Goal: Task Accomplishment & Management: Use online tool/utility

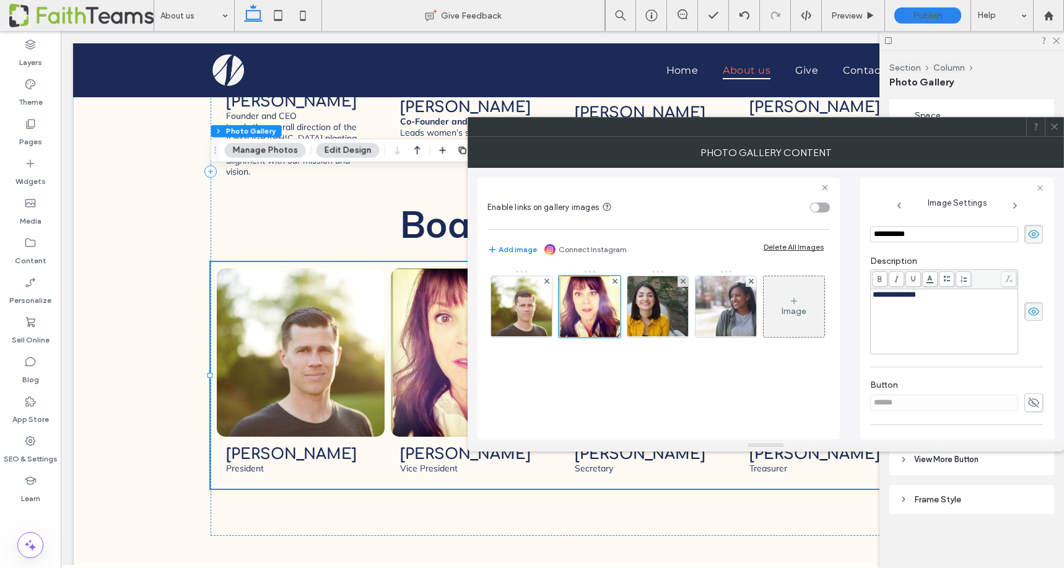
scroll to position [313, 0]
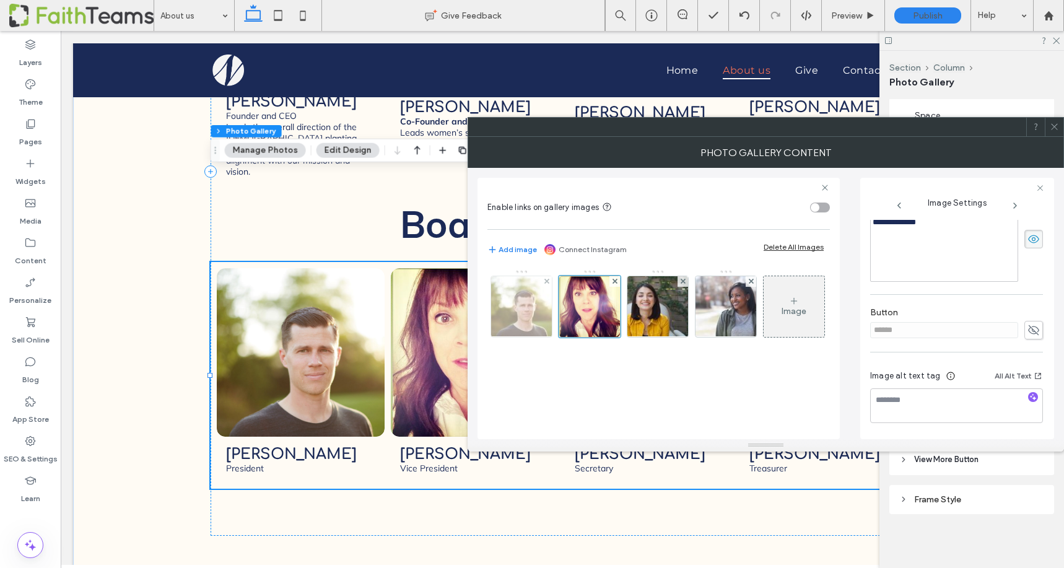
click at [512, 332] on img at bounding box center [521, 306] width 91 height 61
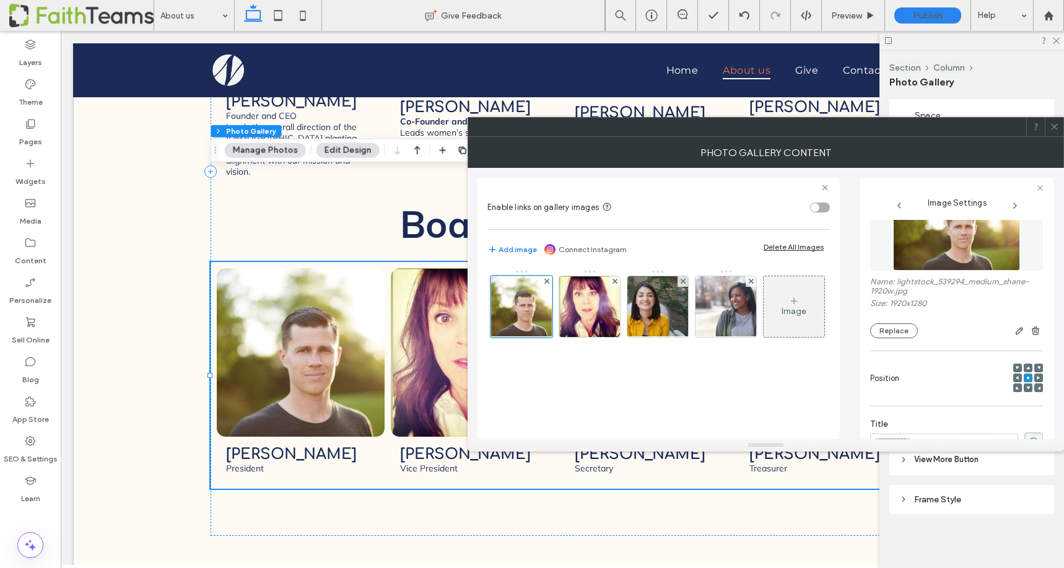
scroll to position [0, 0]
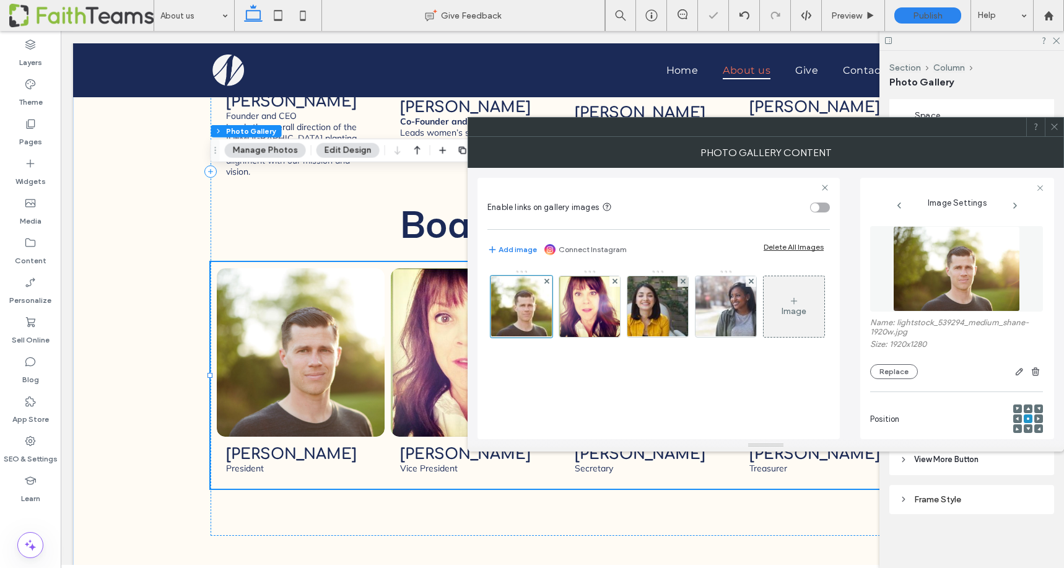
click at [930, 256] on img at bounding box center [957, 268] width 128 height 85
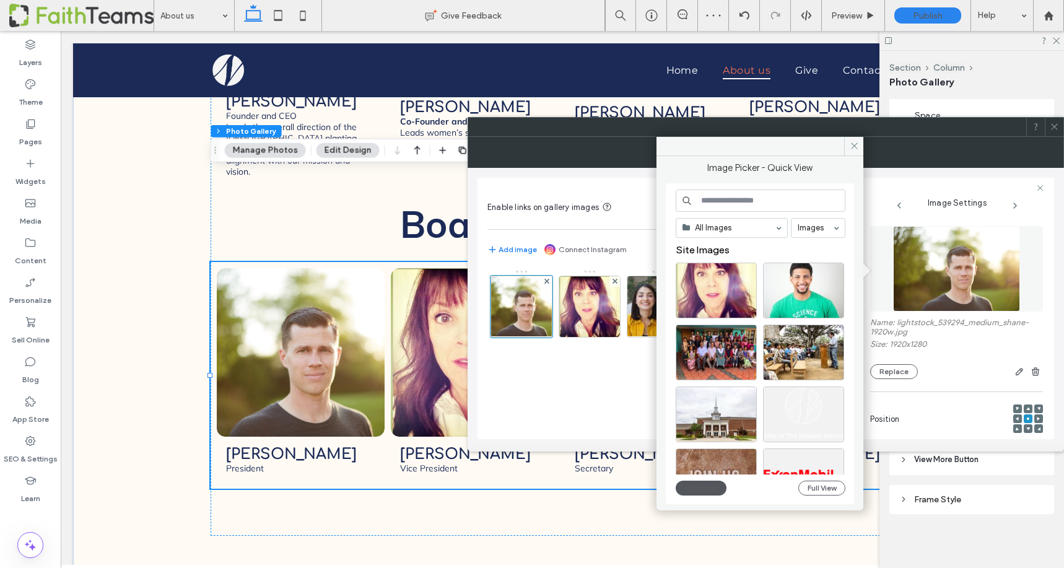
click at [701, 486] on button "Upload" at bounding box center [701, 488] width 51 height 15
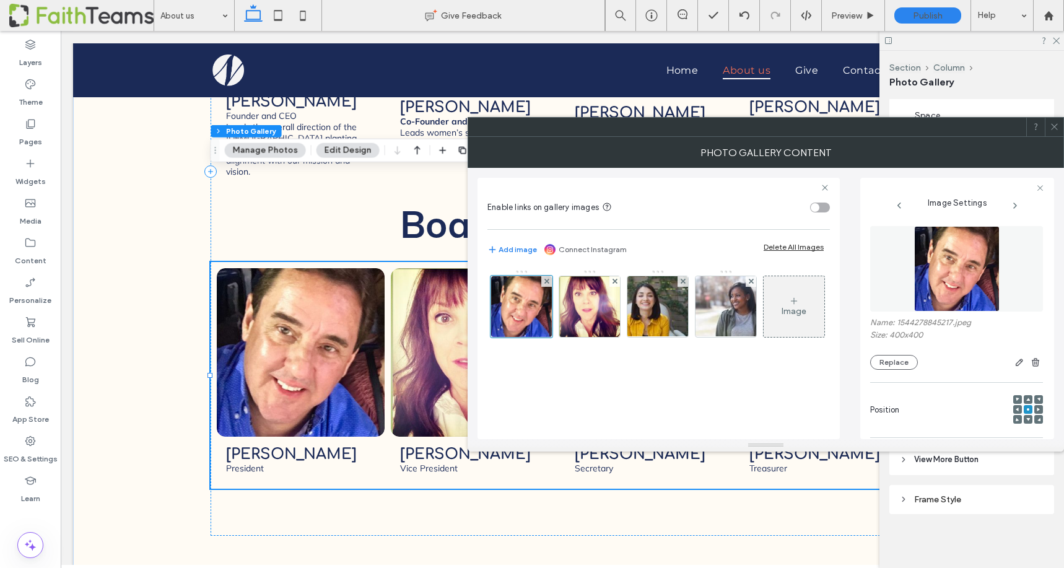
click at [1053, 125] on icon at bounding box center [1054, 126] width 9 height 9
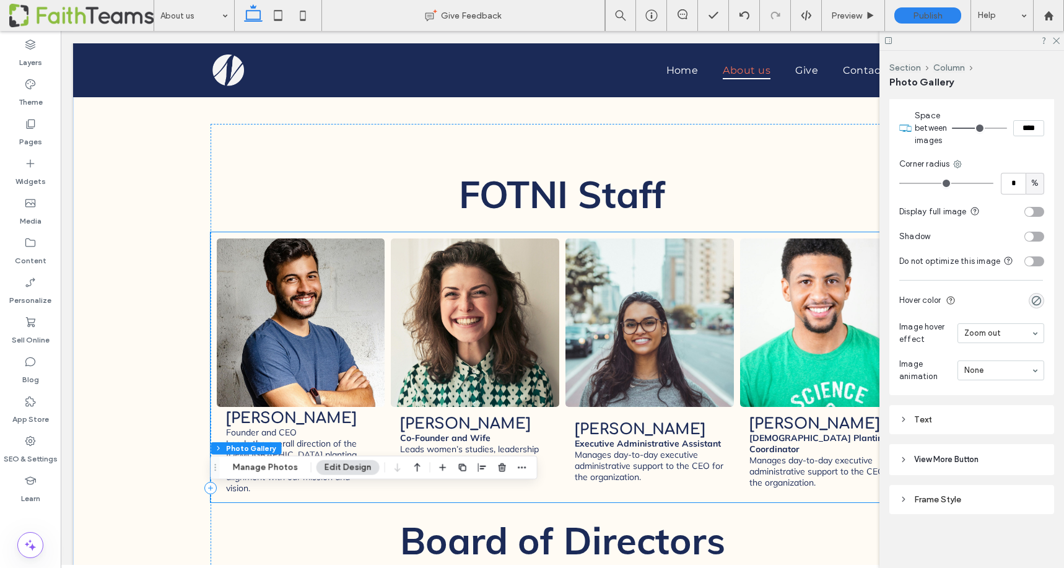
scroll to position [1618, 0]
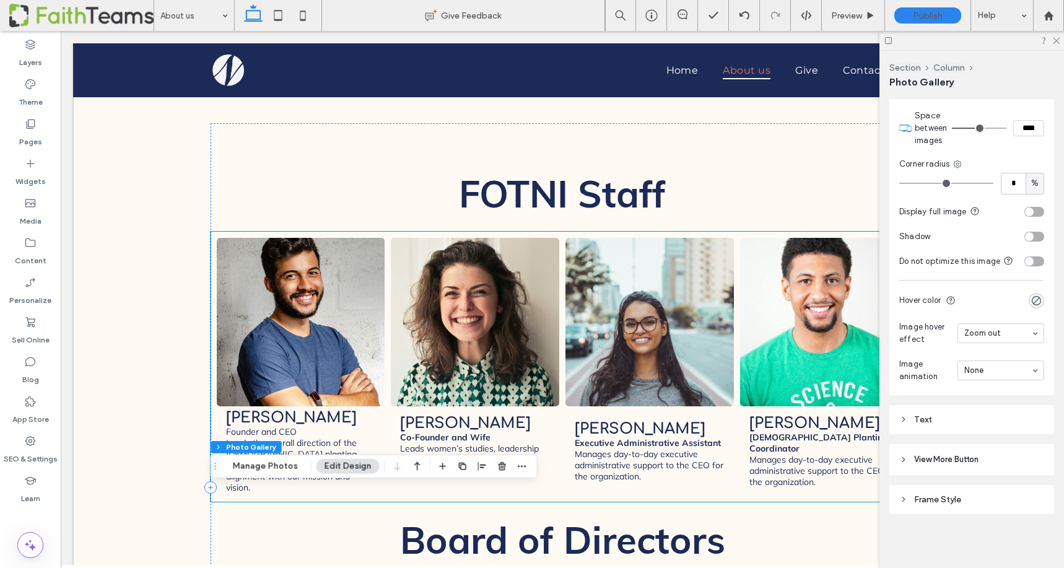
click at [297, 233] on link at bounding box center [300, 322] width 178 height 178
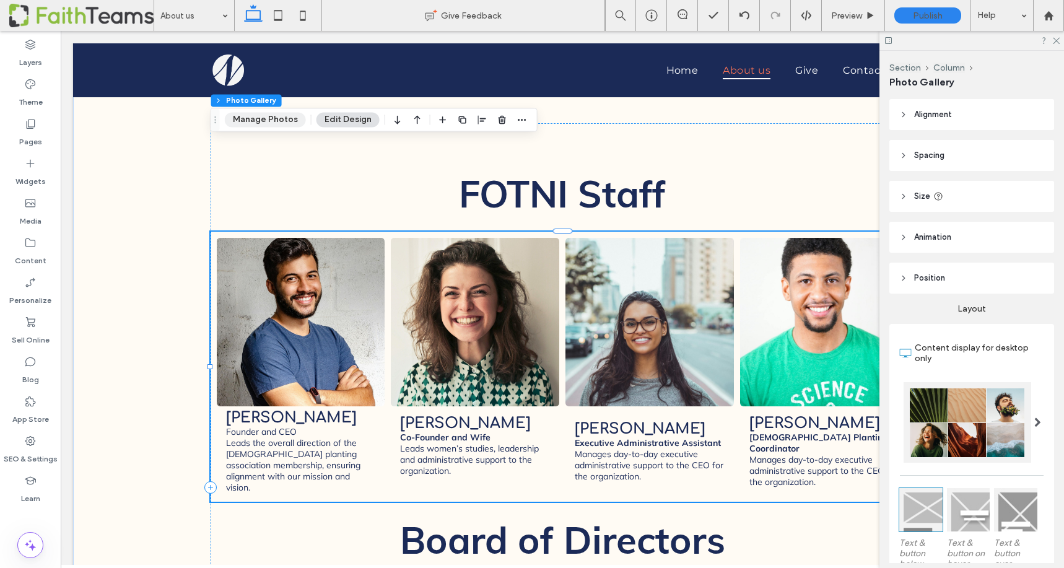
click at [261, 117] on button "Manage Photos" at bounding box center [265, 119] width 81 height 15
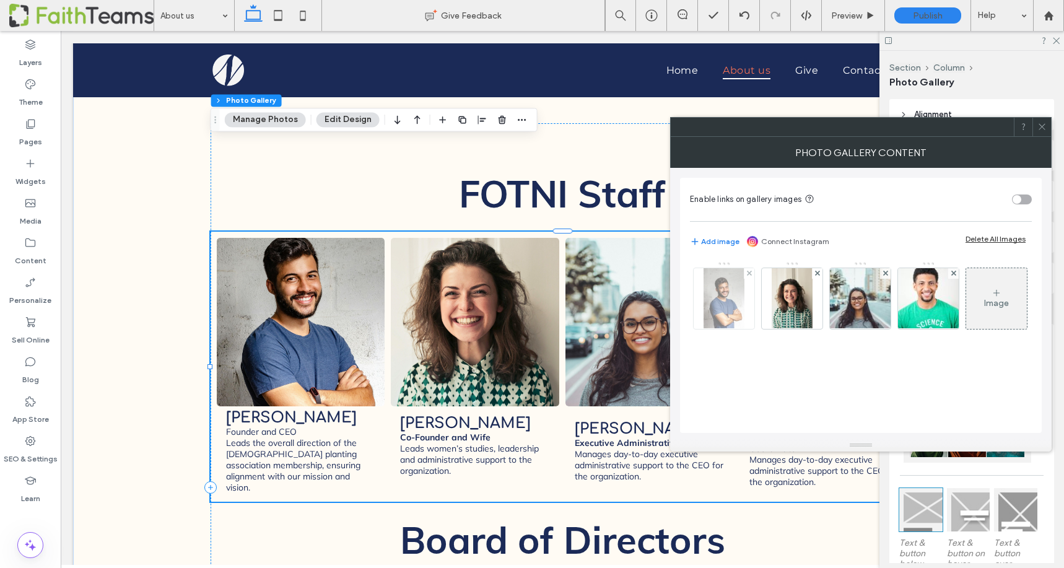
click at [720, 295] on img at bounding box center [724, 298] width 40 height 61
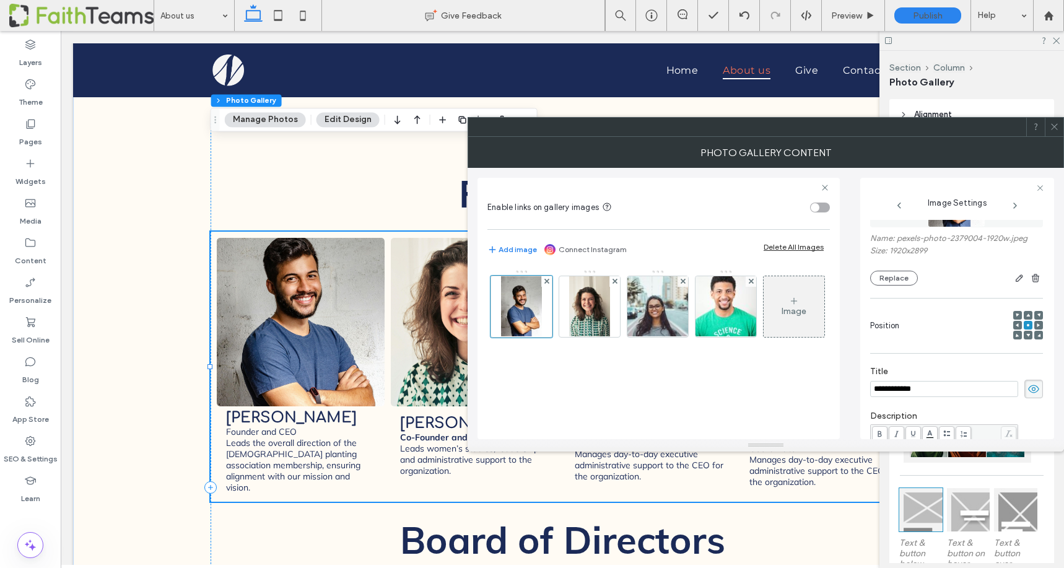
scroll to position [0, 0]
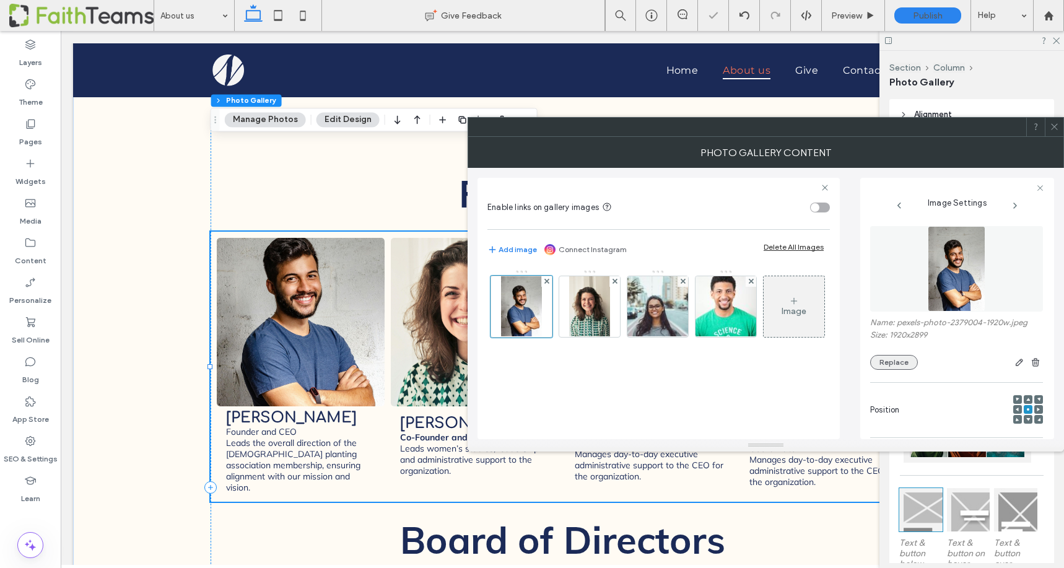
click at [892, 359] on button "Replace" at bounding box center [894, 362] width 48 height 15
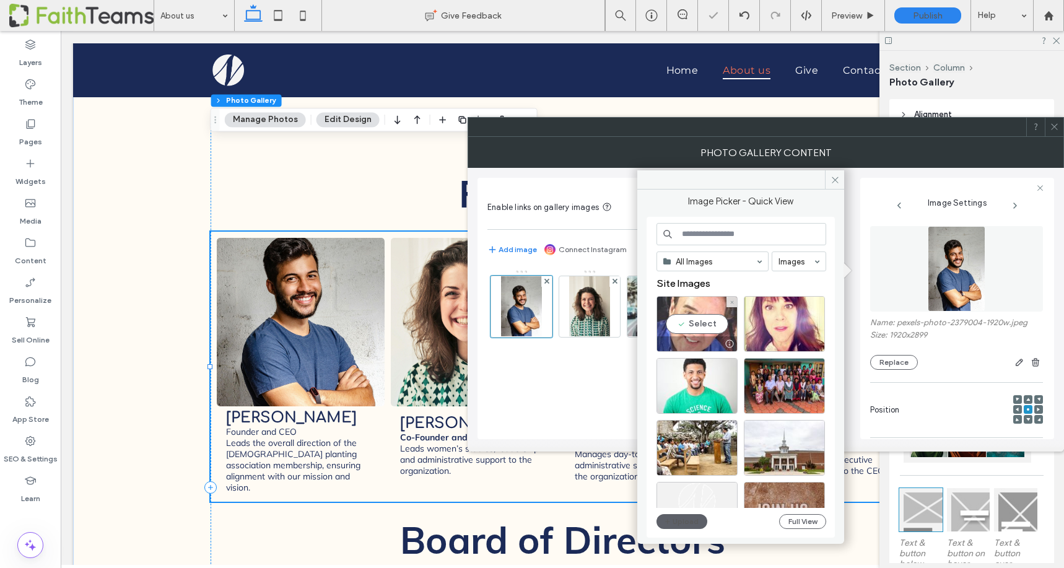
click at [692, 327] on div "Select" at bounding box center [697, 324] width 81 height 56
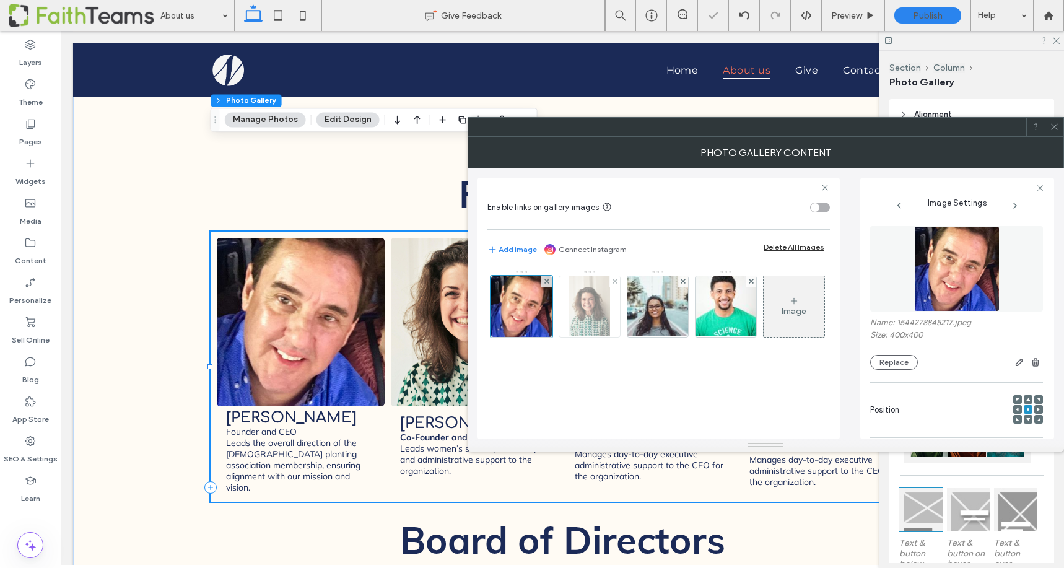
click at [589, 309] on img at bounding box center [589, 306] width 40 height 61
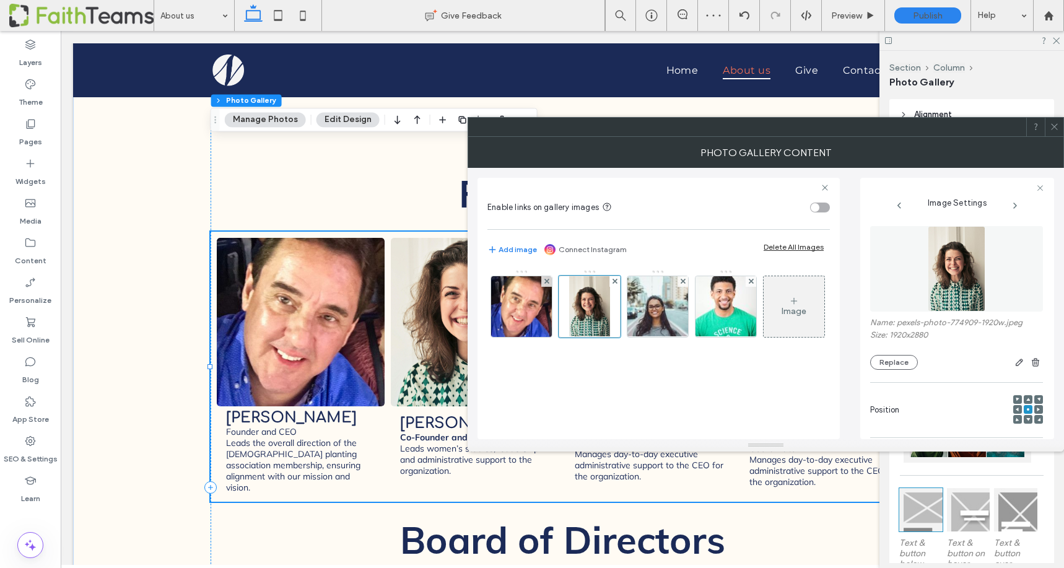
click at [884, 354] on div "Name: pexels-photo-774909-1920w.jpeg Size: 1920x2880 Replace" at bounding box center [956, 344] width 173 height 52
click at [884, 361] on button "Replace" at bounding box center [894, 362] width 48 height 15
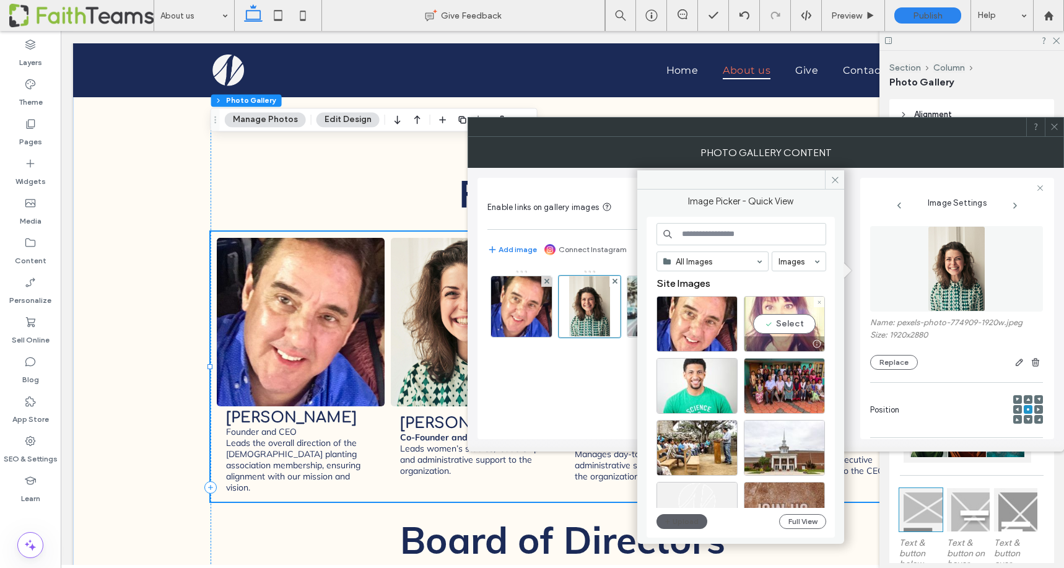
click at [778, 315] on div "Select" at bounding box center [784, 324] width 81 height 56
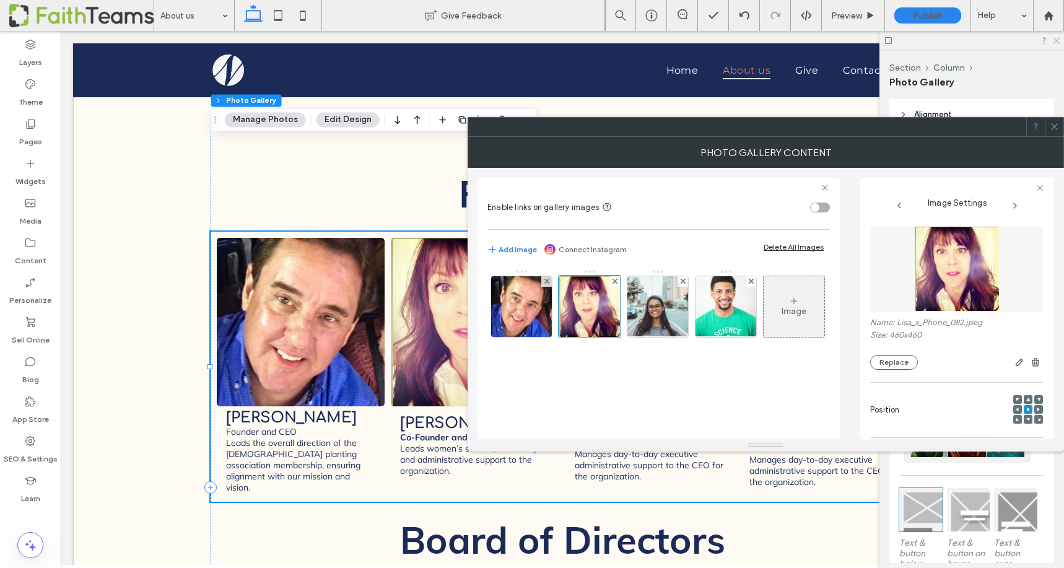
click at [1056, 40] on icon at bounding box center [1056, 40] width 8 height 8
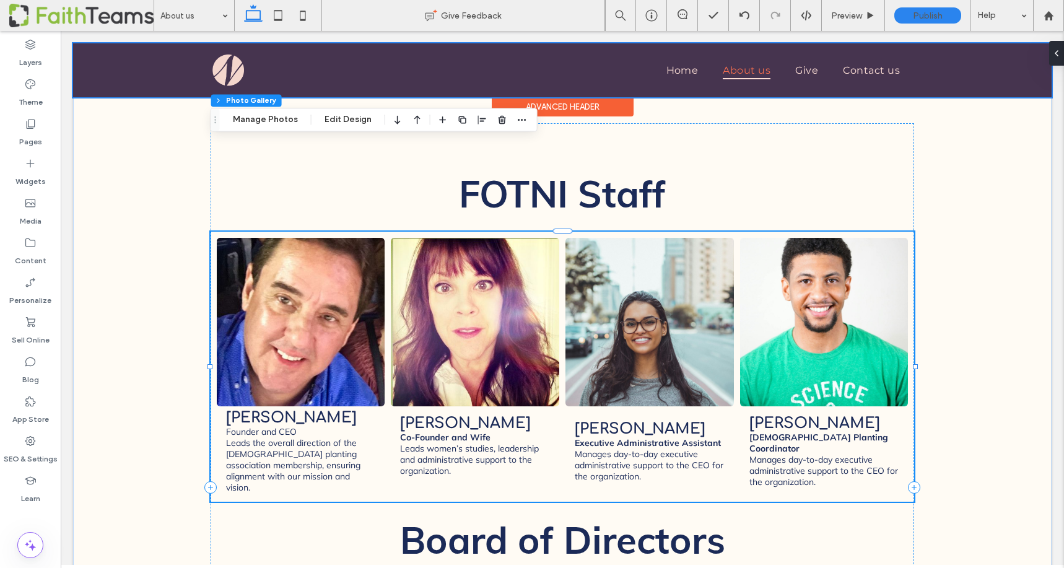
click at [807, 74] on div at bounding box center [562, 70] width 979 height 54
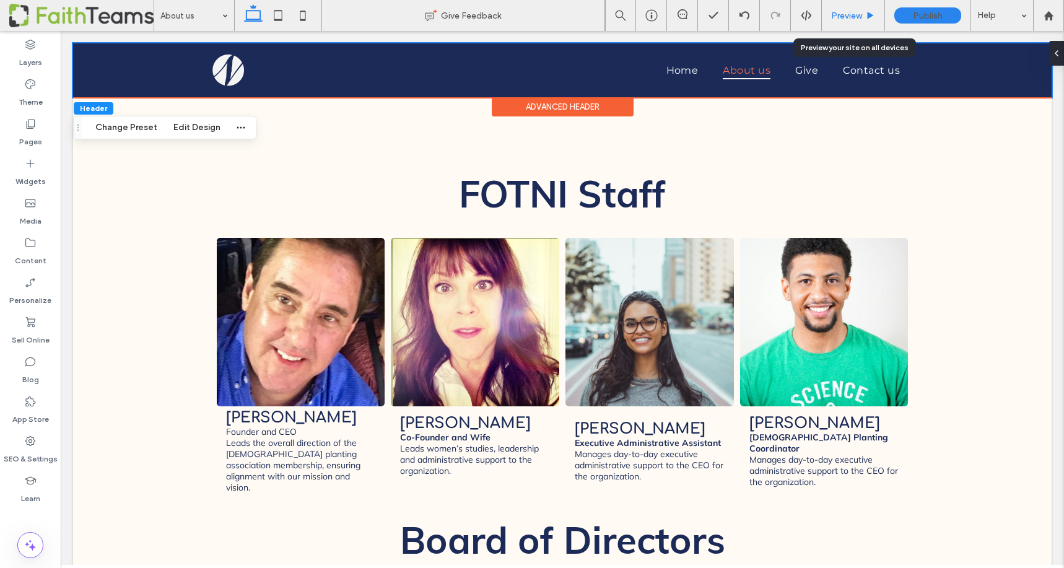
click at [843, 15] on span "Preview" at bounding box center [846, 16] width 31 height 11
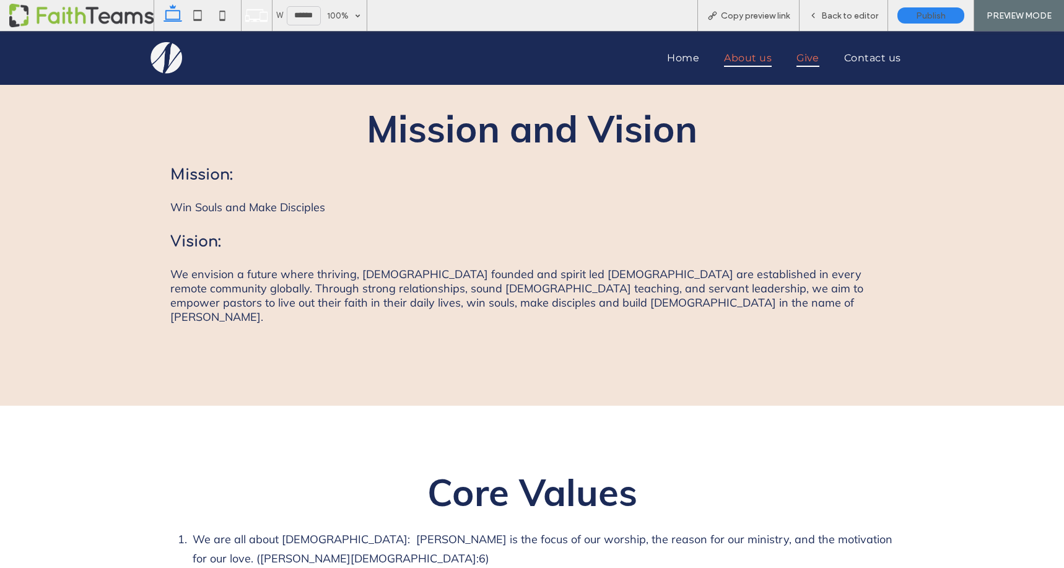
scroll to position [817, 0]
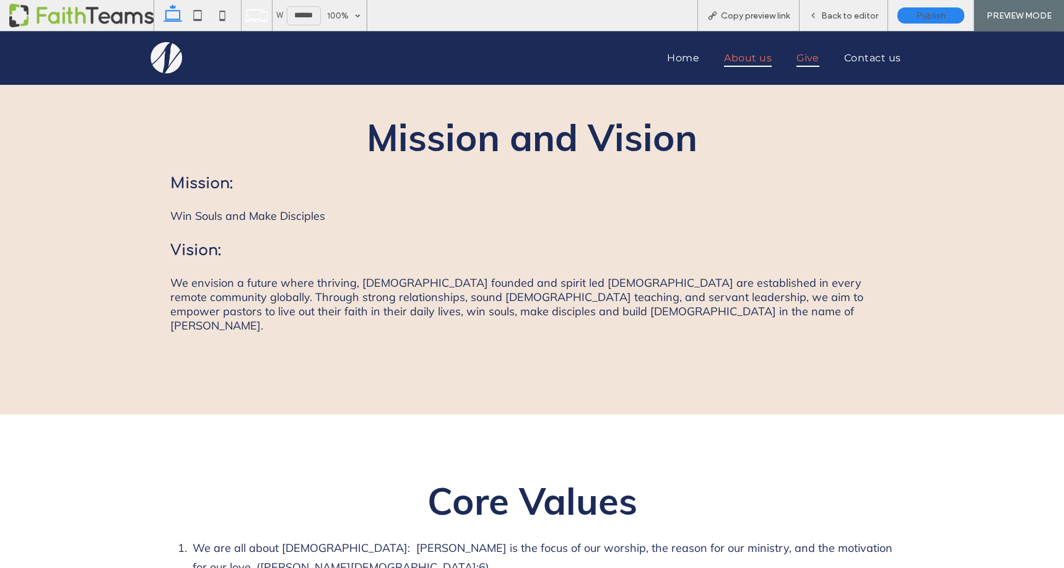
click at [802, 63] on span "Give" at bounding box center [808, 58] width 23 height 18
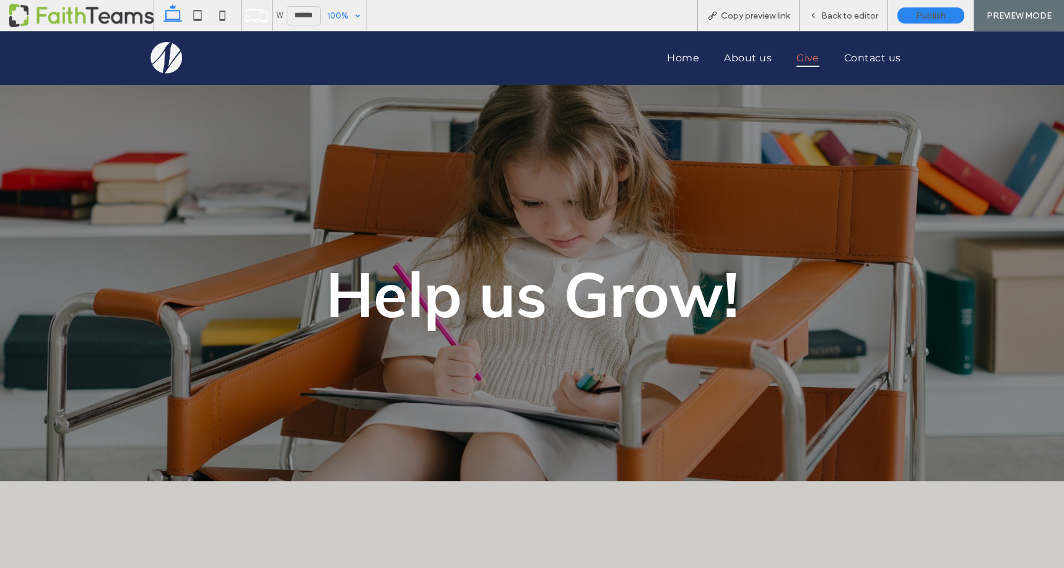
scroll to position [337, 0]
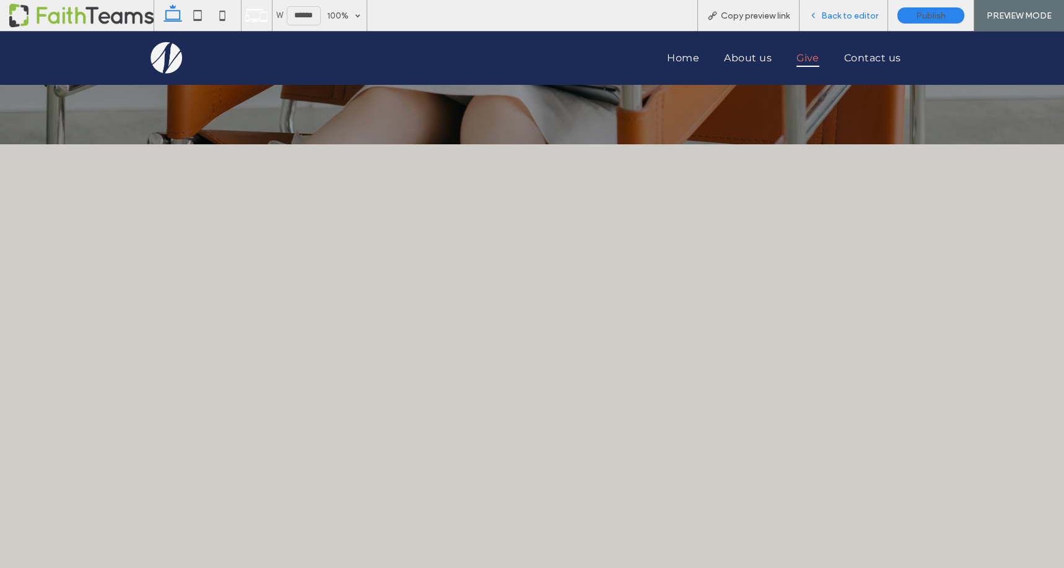
click at [831, 16] on span "Back to editor" at bounding box center [850, 16] width 57 height 11
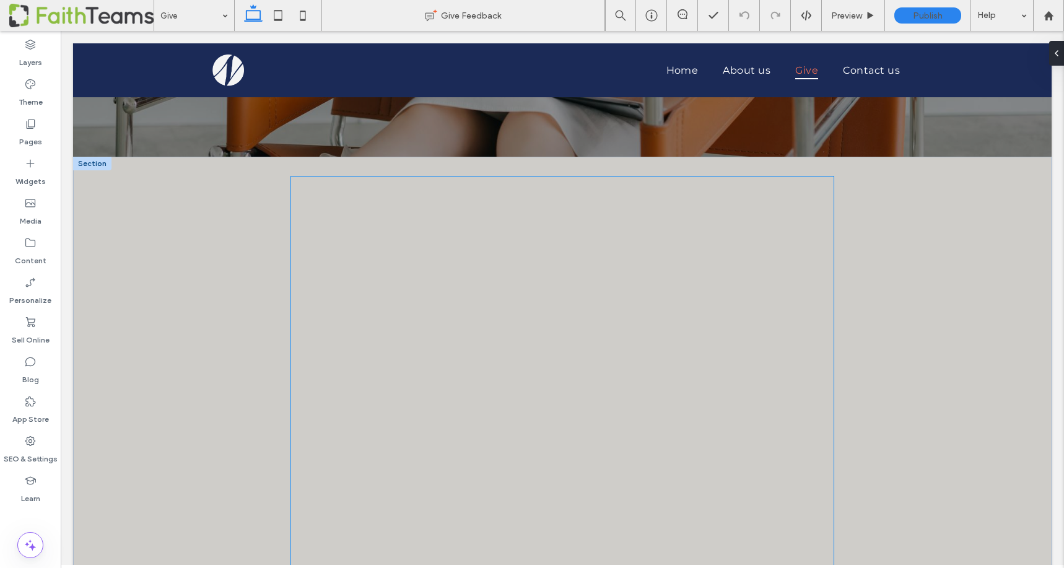
click at [414, 307] on div at bounding box center [563, 425] width 496 height 496
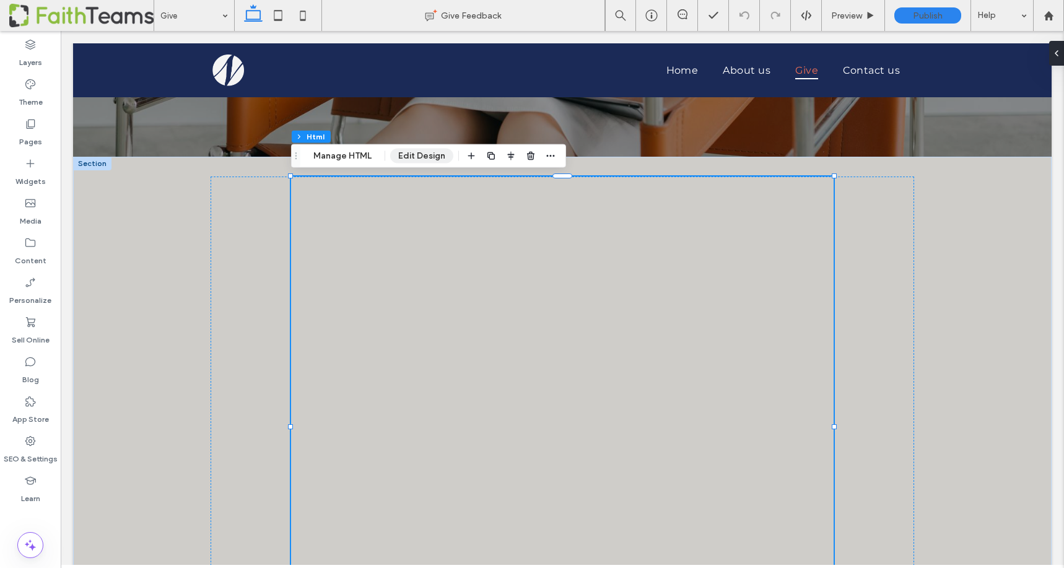
click at [401, 155] on button "Edit Design" at bounding box center [421, 156] width 63 height 15
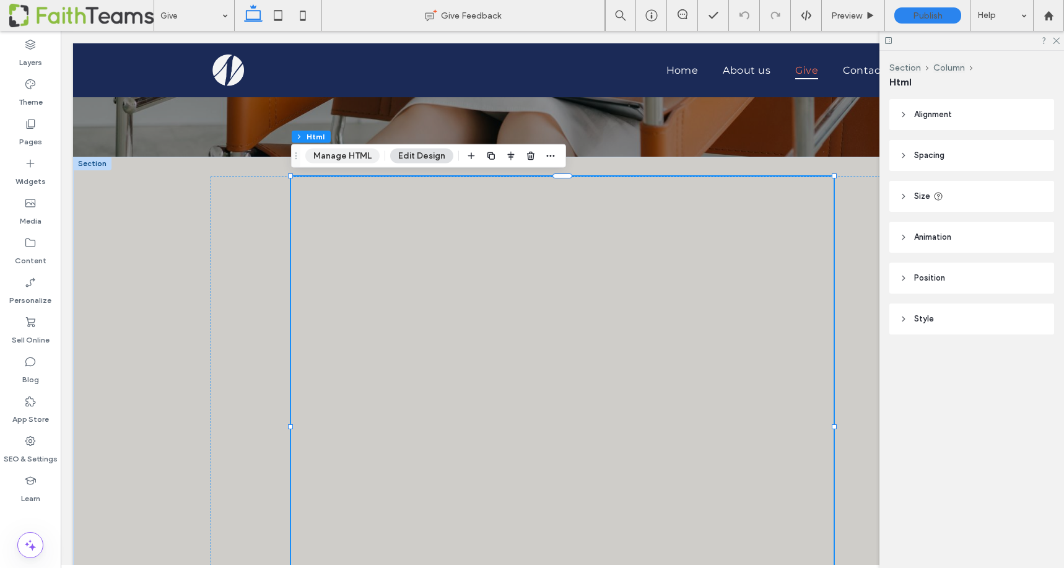
click at [325, 158] on button "Manage HTML" at bounding box center [342, 156] width 74 height 15
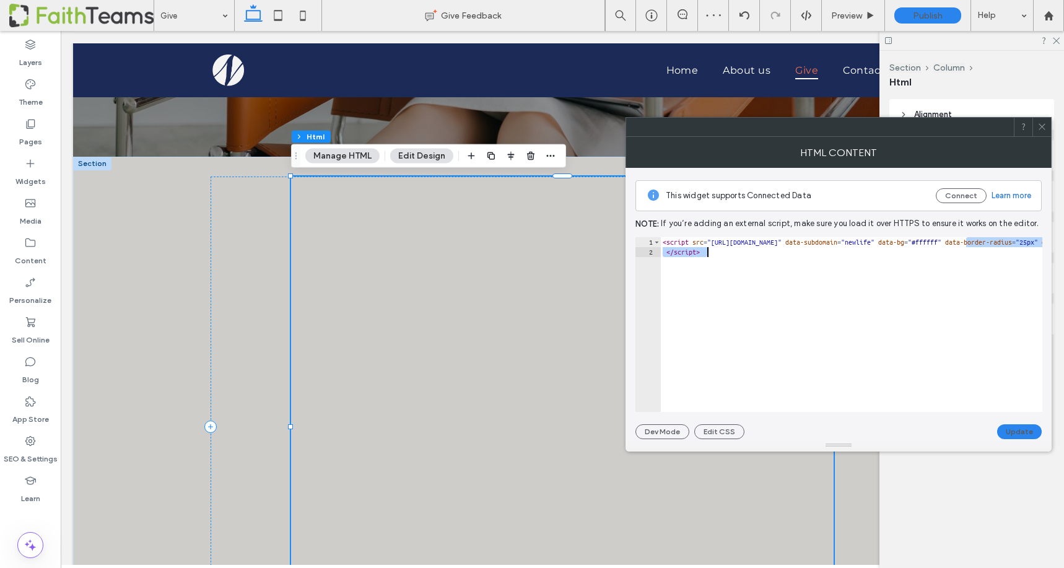
drag, startPoint x: 966, startPoint y: 243, endPoint x: 1046, endPoint y: 247, distance: 80.6
click at [1046, 247] on div "**********" at bounding box center [839, 303] width 426 height 271
click at [981, 242] on div "< script src = "https://s3-us-west-2.amazonaws.com/faithteams/js/v2-ft-give-but…" at bounding box center [915, 334] width 786 height 195
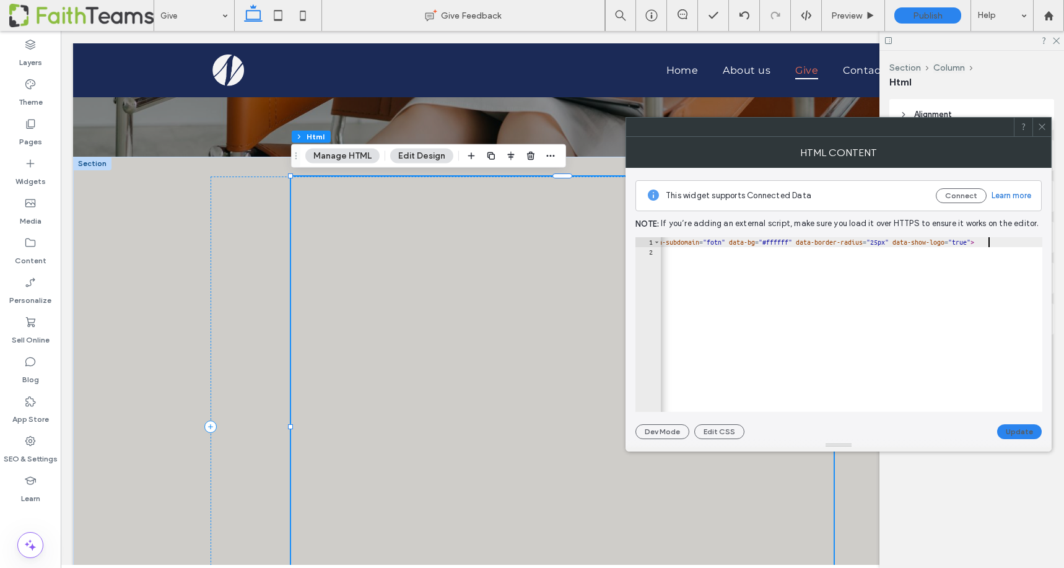
scroll to position [0, 38]
type textarea "**********"
click at [1016, 430] on button "Update" at bounding box center [1019, 431] width 45 height 15
click at [1046, 122] on icon at bounding box center [1042, 126] width 9 height 9
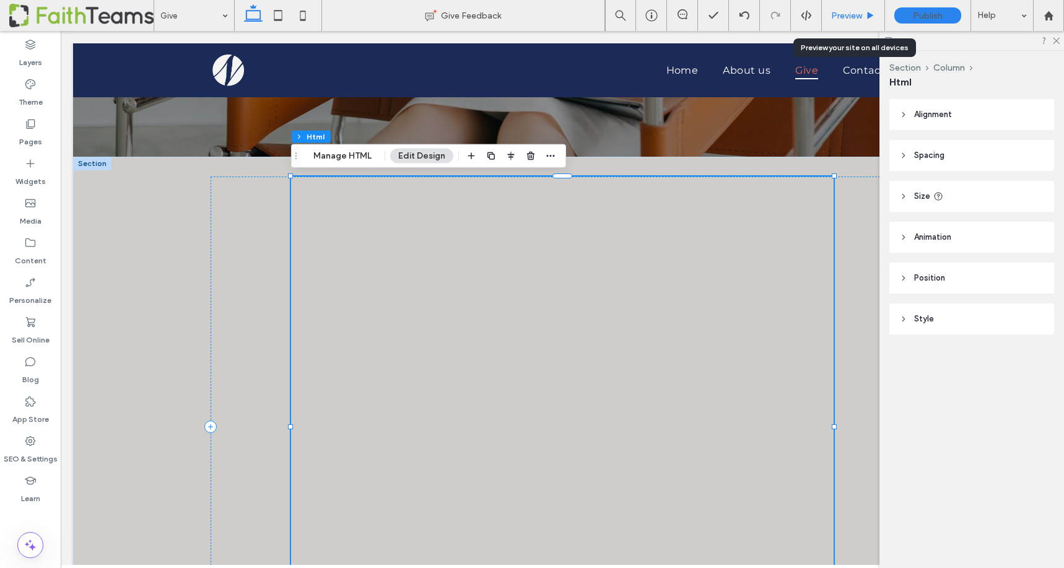
click at [862, 12] on span "Preview" at bounding box center [846, 16] width 31 height 11
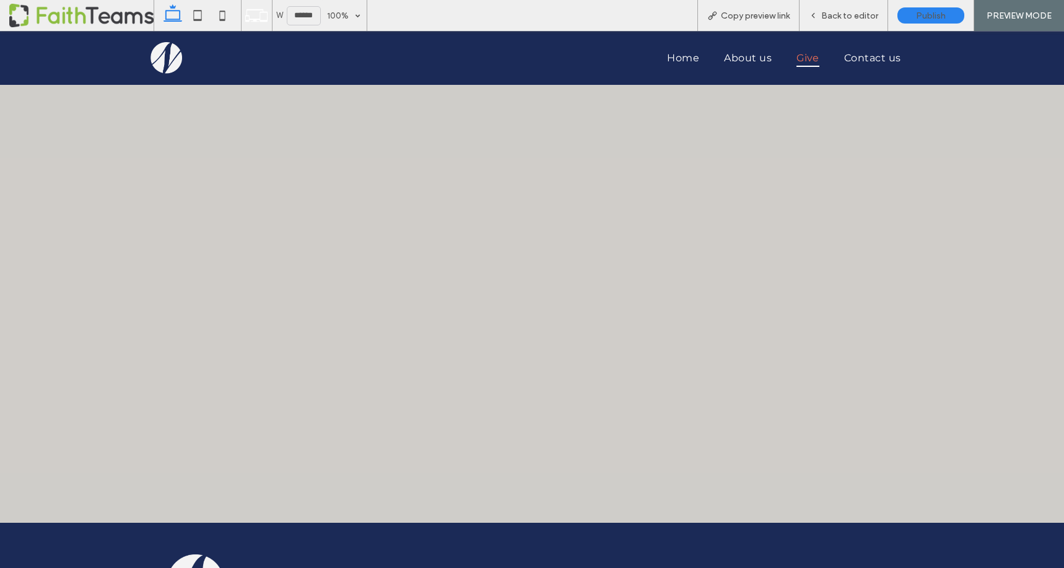
scroll to position [502, 0]
